Goal: Information Seeking & Learning: Learn about a topic

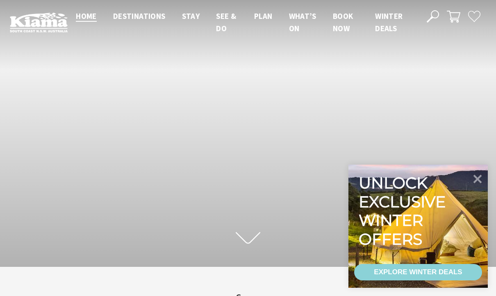
scroll to position [123, 490]
click at [478, 178] on icon at bounding box center [478, 178] width 10 height 10
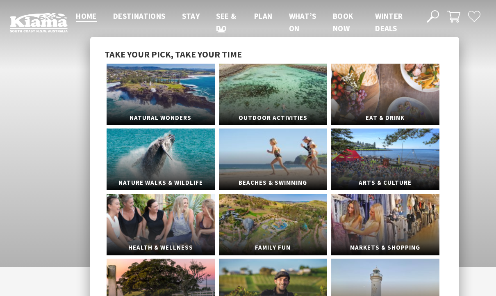
click at [216, 18] on span "See & Do" at bounding box center [226, 22] width 20 height 22
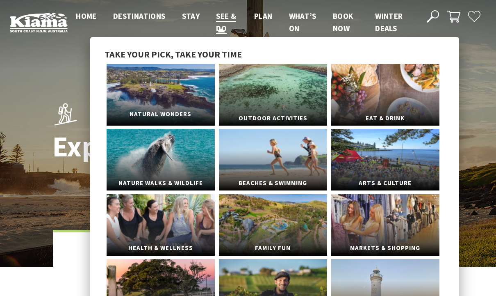
click at [174, 99] on link "Natural Wonders" at bounding box center [161, 95] width 108 height 62
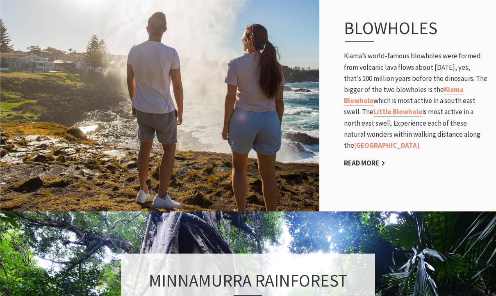
scroll to position [470, 0]
click at [370, 100] on link "Kiama Blowhole" at bounding box center [404, 95] width 120 height 21
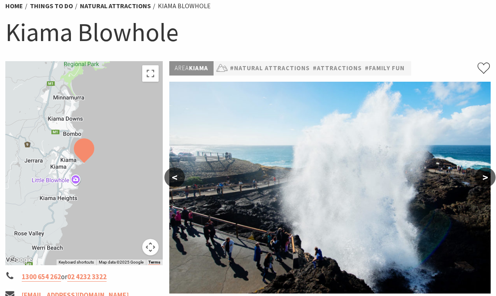
scroll to position [71, 0]
click at [486, 173] on button ">" at bounding box center [485, 177] width 21 height 20
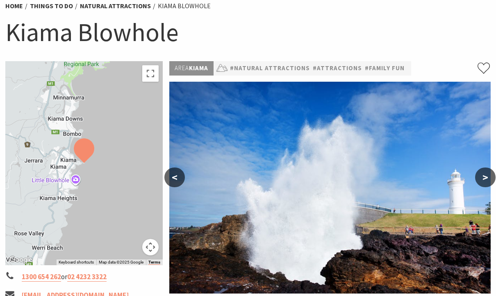
click at [486, 174] on button ">" at bounding box center [485, 177] width 21 height 20
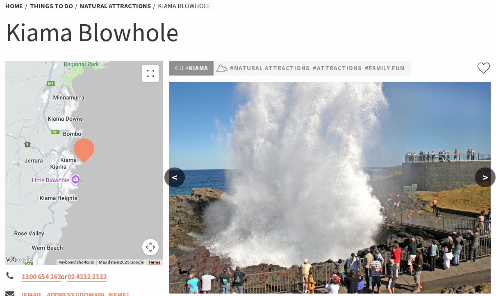
click at [488, 175] on button ">" at bounding box center [485, 177] width 21 height 20
click at [487, 177] on button ">" at bounding box center [485, 177] width 21 height 20
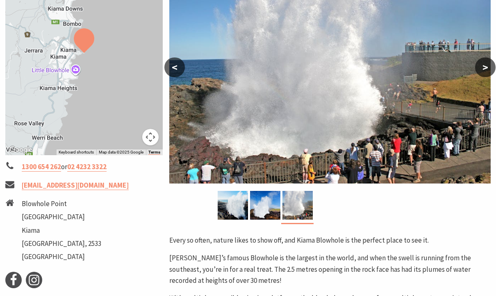
scroll to position [109, 0]
